Goal: Task Accomplishment & Management: Manage account settings

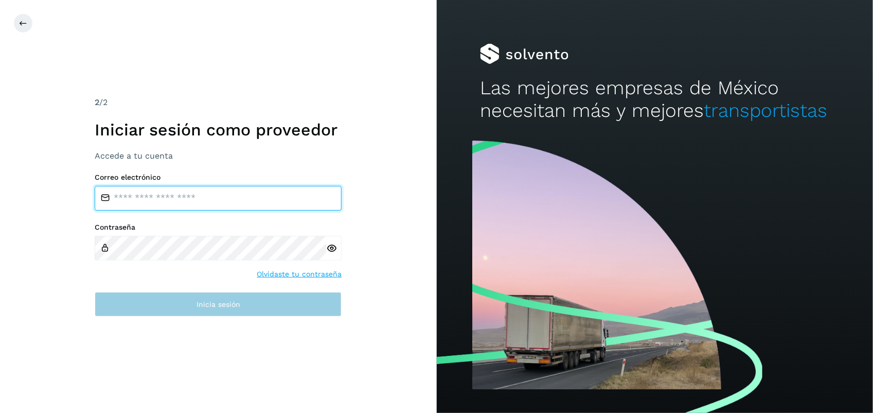
type input "**********"
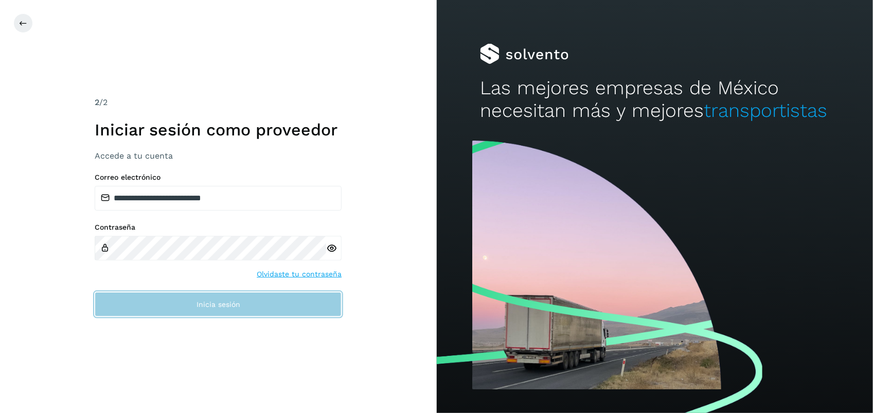
click at [222, 299] on button "Inicia sesión" at bounding box center [218, 304] width 247 height 25
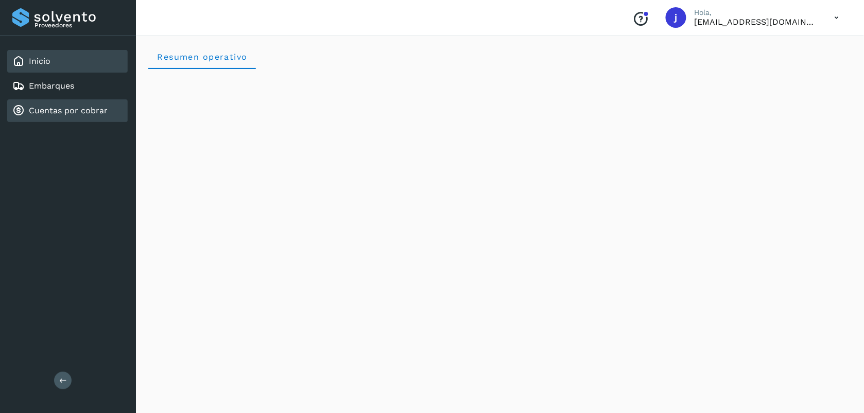
click at [93, 104] on div "Cuentas por cobrar" at bounding box center [59, 110] width 95 height 12
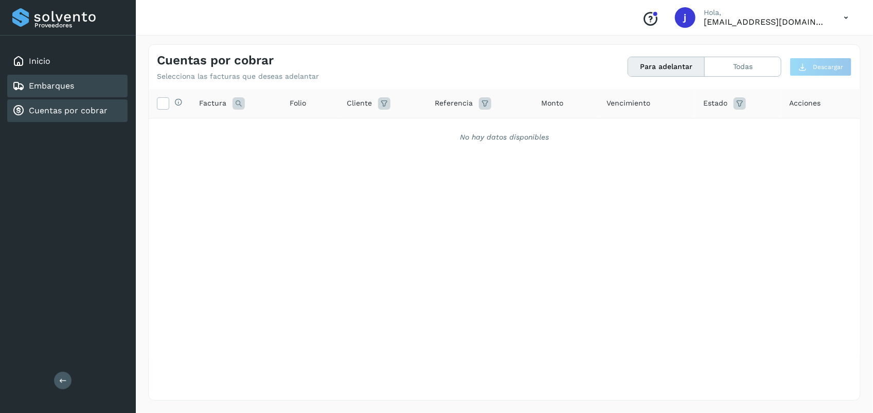
click at [73, 84] on link "Embarques" at bounding box center [51, 86] width 45 height 10
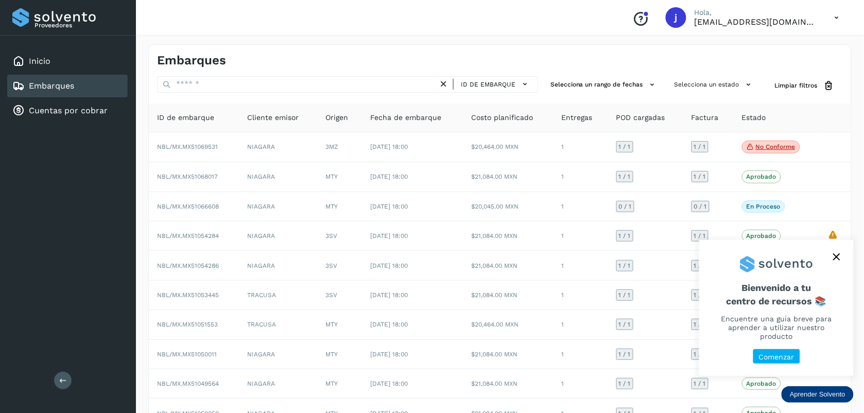
click at [839, 260] on icon "close," at bounding box center [836, 256] width 7 height 7
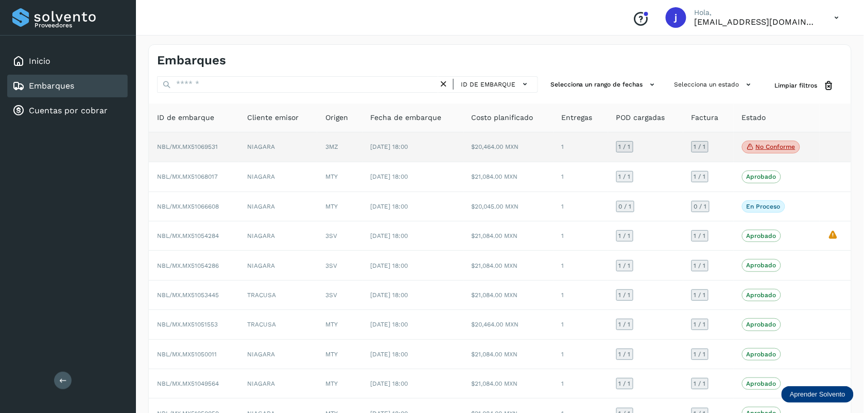
click at [778, 150] on p "No conforme" at bounding box center [776, 146] width 40 height 7
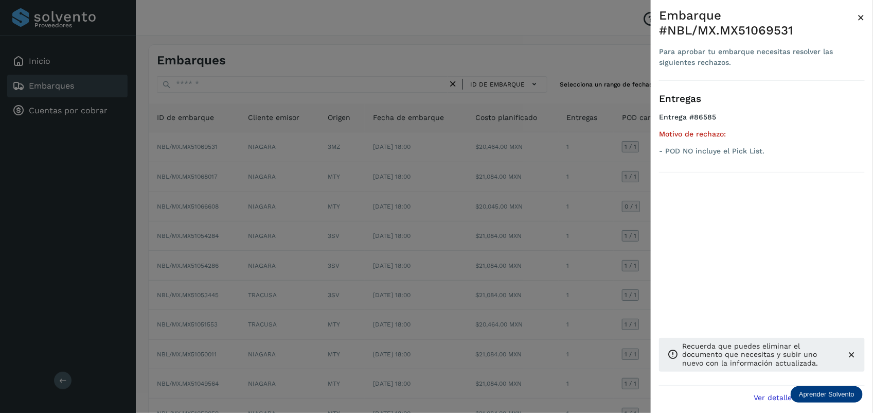
click at [866, 15] on div "Embarque #NBL/MX.MX51069531 Para aprobar tu embarque necesitas resolver las sig…" at bounding box center [762, 214] width 222 height 429
click at [865, 23] on span "×" at bounding box center [861, 17] width 8 height 14
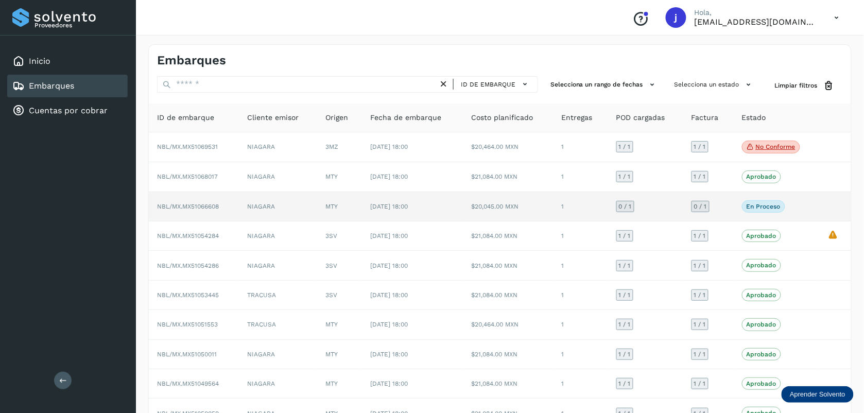
click at [748, 209] on p "En proceso" at bounding box center [763, 206] width 34 height 7
click at [207, 212] on td "NBL/MX.MX51066608" at bounding box center [194, 206] width 90 height 29
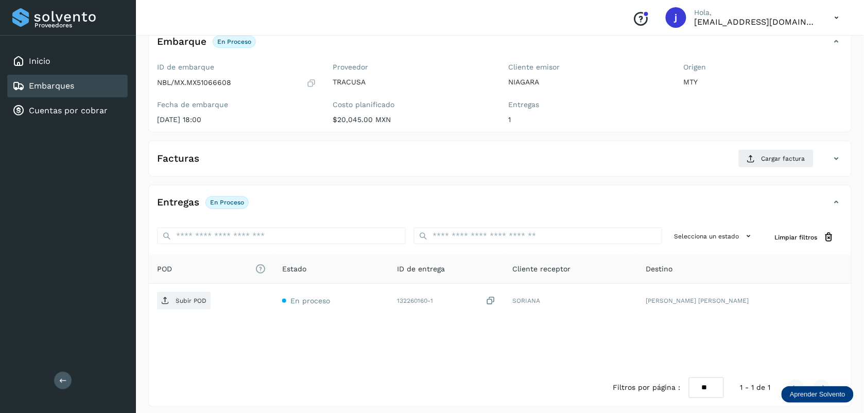
scroll to position [68, 0]
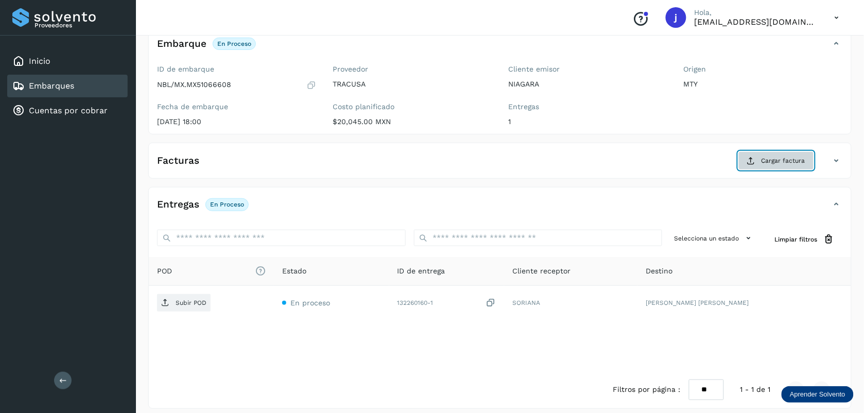
click at [768, 162] on span "Cargar factura" at bounding box center [783, 160] width 44 height 9
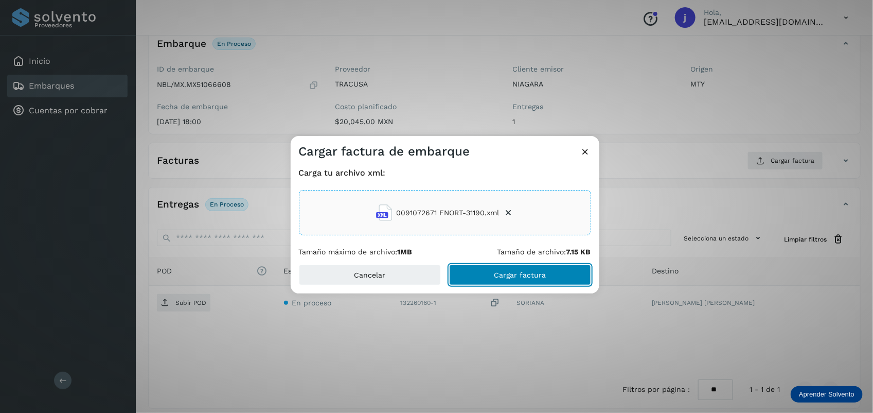
click at [540, 279] on button "Cargar factura" at bounding box center [520, 275] width 142 height 21
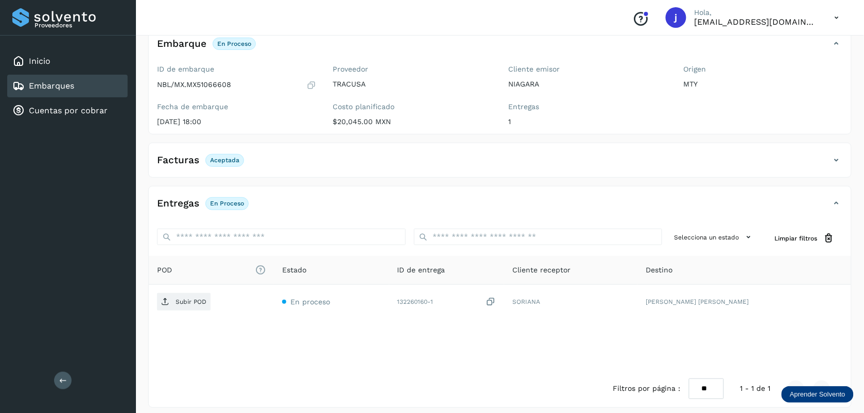
scroll to position [75, 0]
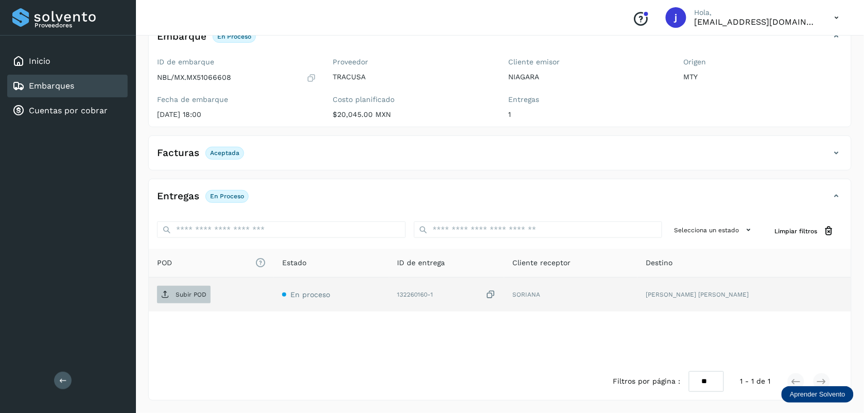
click at [172, 297] on span "Subir POD" at bounding box center [184, 294] width 54 height 16
click at [71, 81] on link "Embarques" at bounding box center [51, 86] width 45 height 10
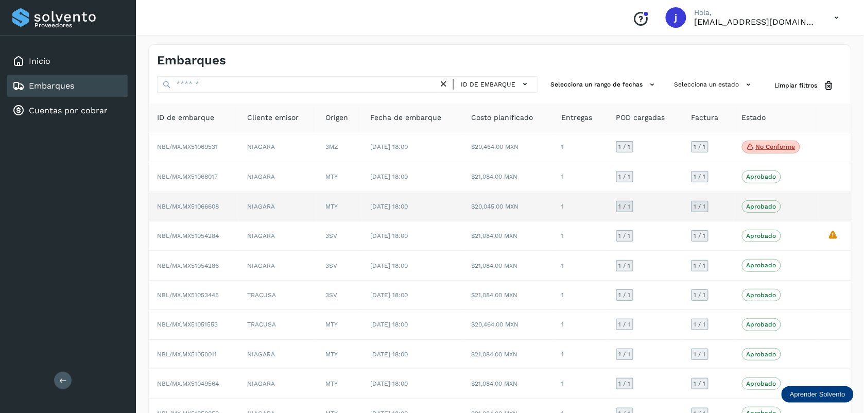
click at [212, 206] on span "NBL/MX.MX51066608" at bounding box center [188, 206] width 62 height 7
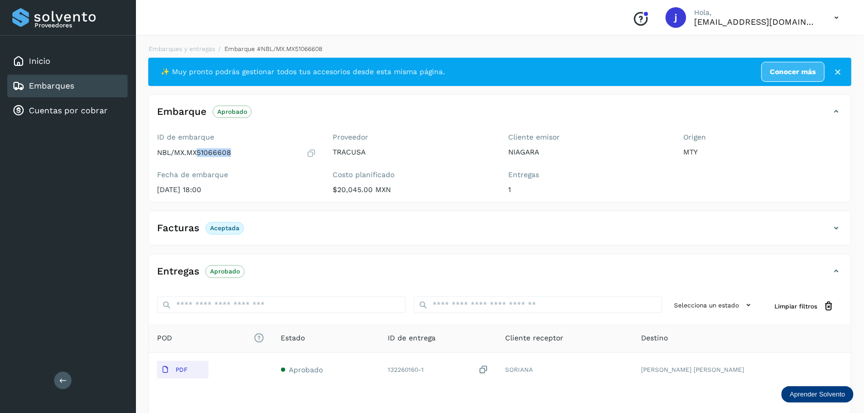
drag, startPoint x: 237, startPoint y: 152, endPoint x: 199, endPoint y: 153, distance: 37.6
click at [199, 153] on div "NBL/MX.MX51066608" at bounding box center [236, 153] width 159 height 10
copy p "51066608"
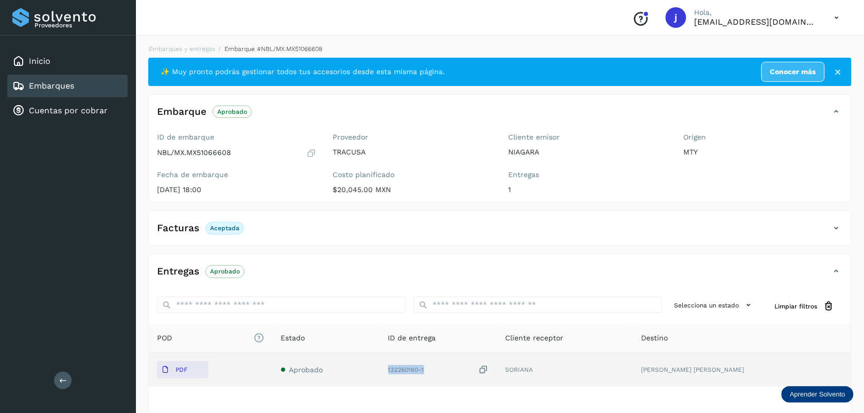
drag, startPoint x: 462, startPoint y: 372, endPoint x: 418, endPoint y: 373, distance: 43.8
click at [497, 373] on td "132260160-1" at bounding box center [565, 370] width 136 height 34
copy div "132260160-1"
